Goal: Browse casually

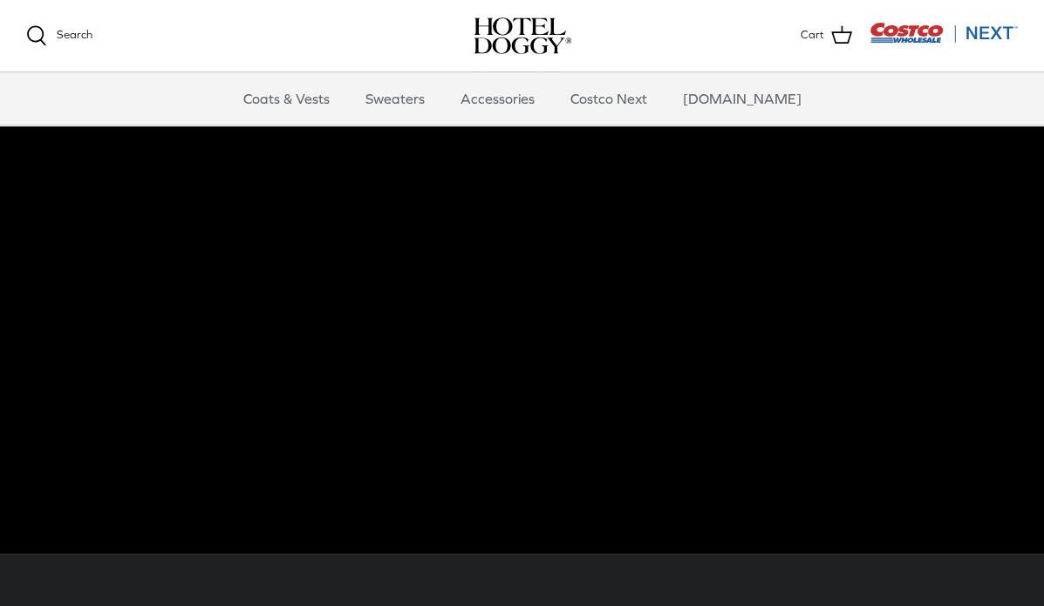
scroll to position [100, 0]
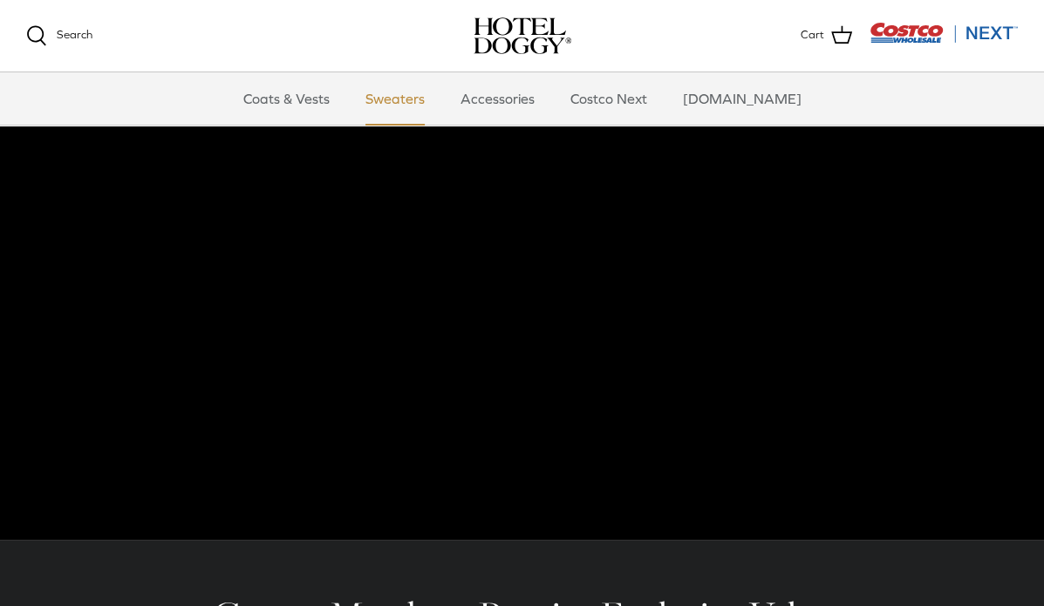
click at [427, 101] on link "Sweaters" at bounding box center [395, 98] width 91 height 52
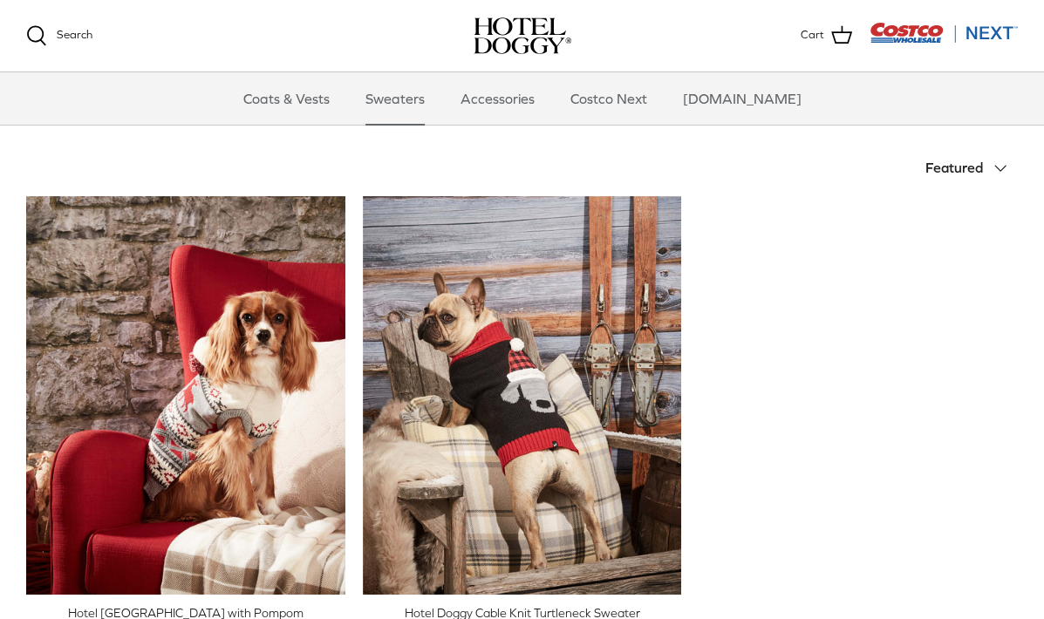
scroll to position [337, 0]
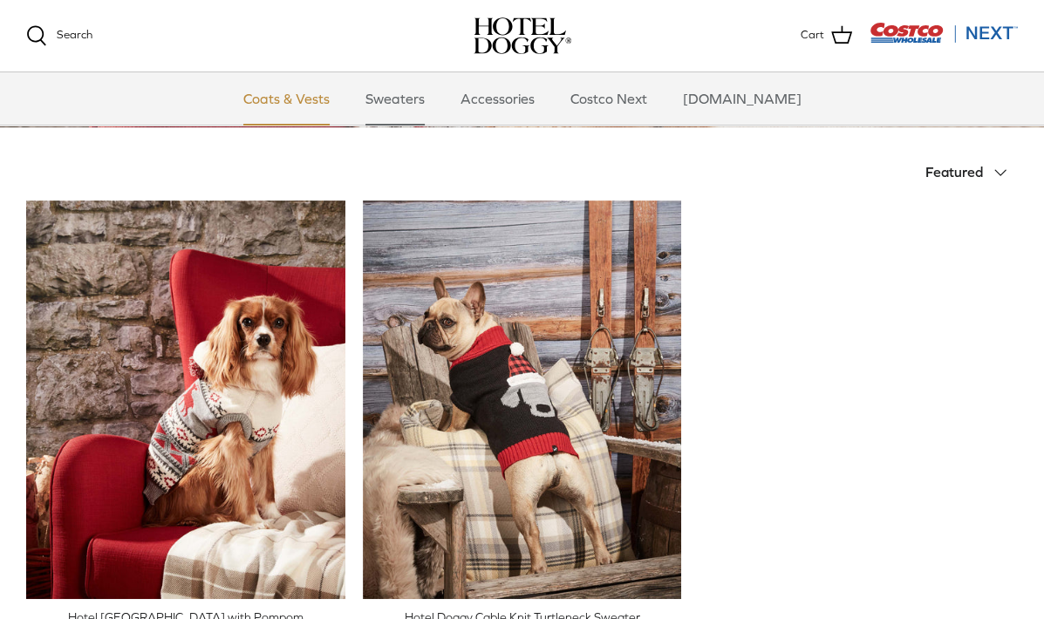
click at [303, 100] on link "Coats & Vests" at bounding box center [287, 98] width 118 height 52
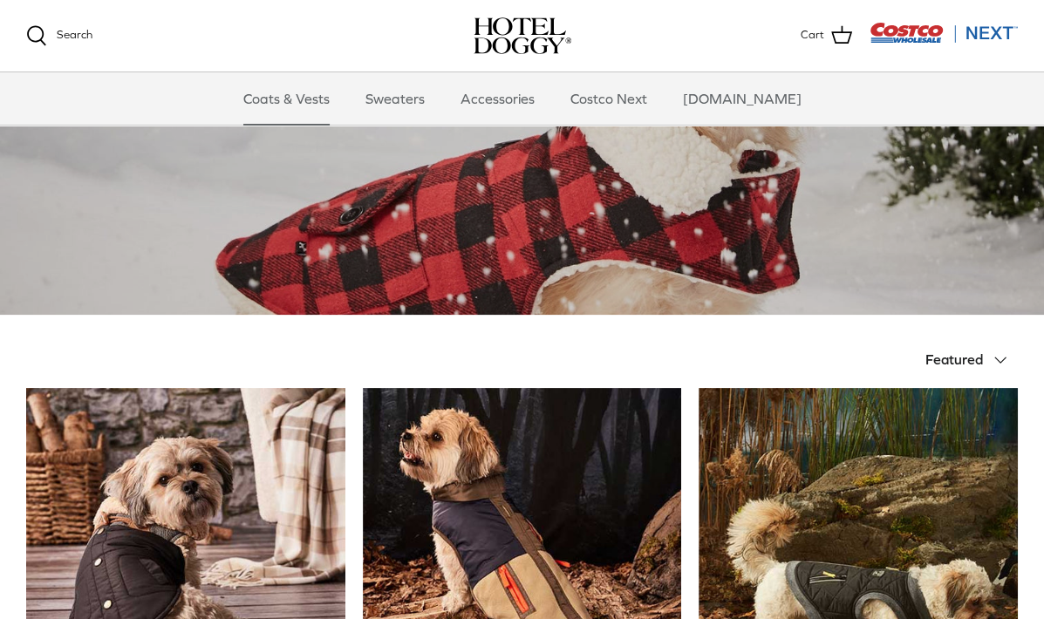
scroll to position [154, 0]
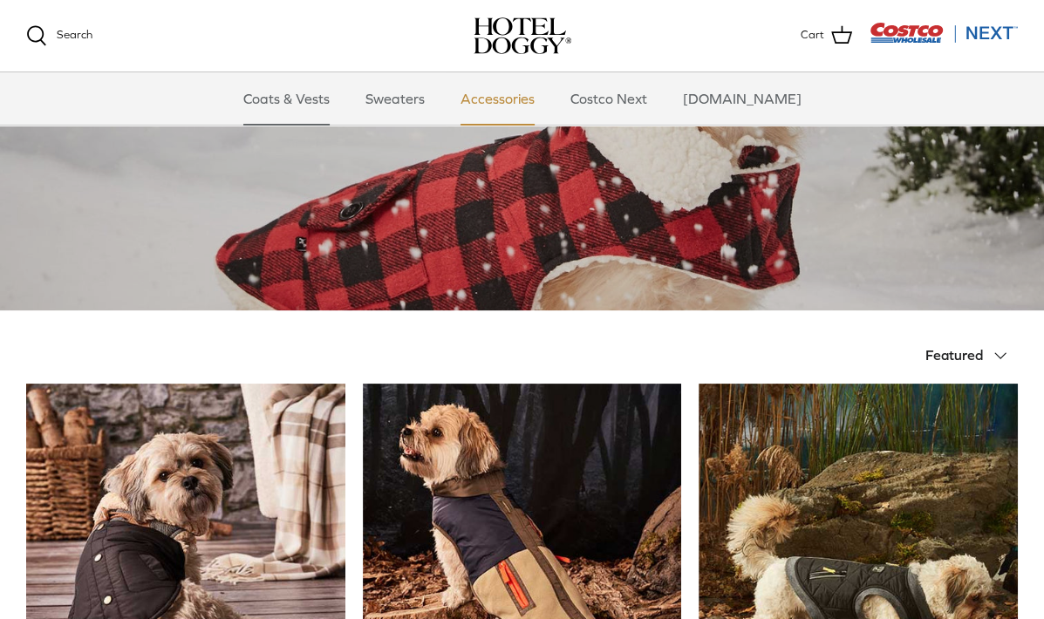
click at [530, 97] on link "Accessories" at bounding box center [497, 98] width 105 height 52
